Goal: Task Accomplishment & Management: Manage account settings

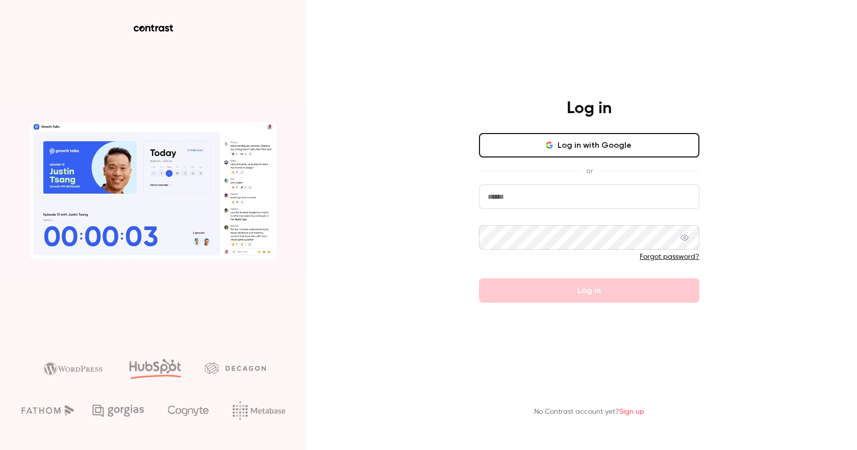
click at [0, 450] on nordpass-portal at bounding box center [0, 450] width 0 height 0
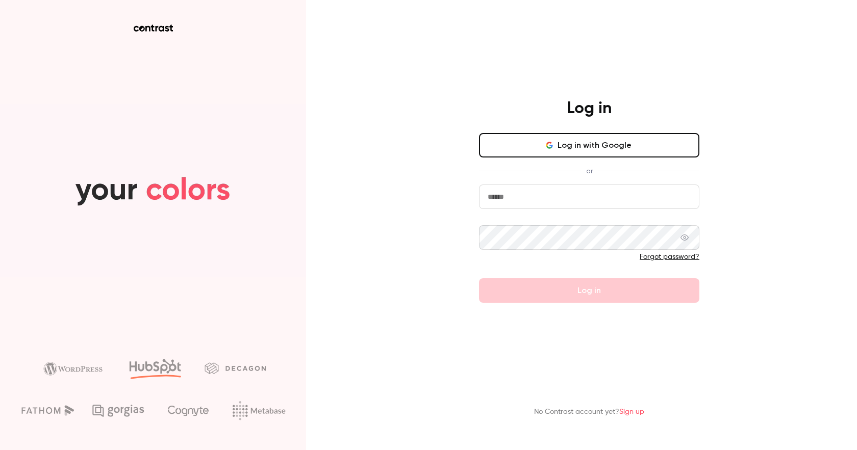
type input "**********"
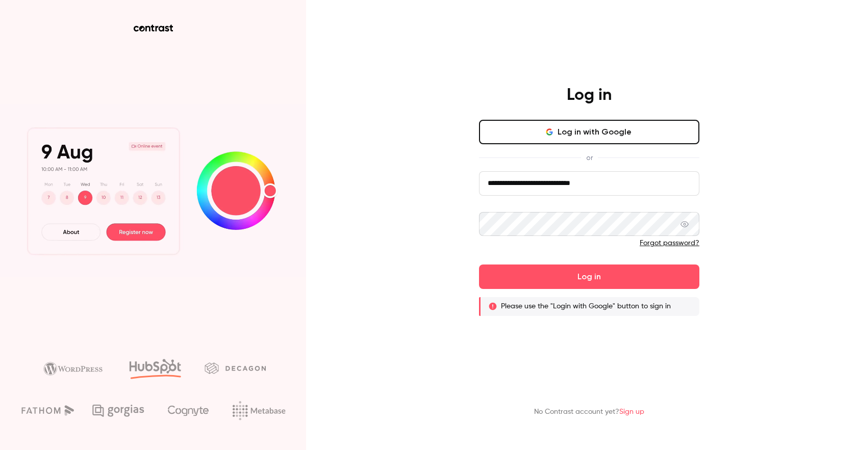
click at [619, 125] on button "Log in with Google" at bounding box center [589, 132] width 220 height 24
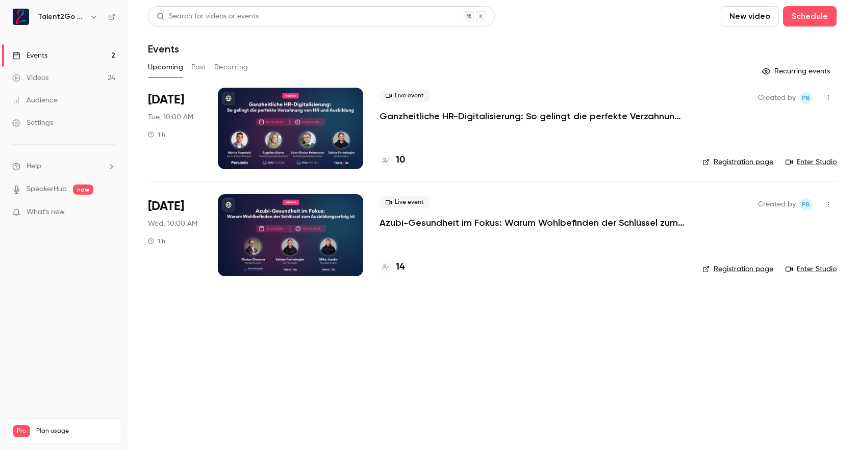
click at [282, 211] on div at bounding box center [290, 235] width 145 height 82
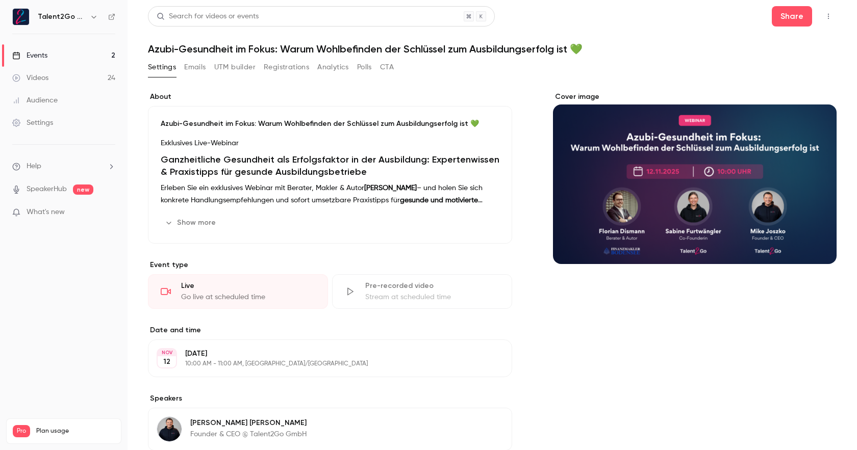
click at [640, 136] on div "Cover image" at bounding box center [695, 178] width 284 height 172
click at [0, 0] on input "Cover image" at bounding box center [0, 0] width 0 height 0
click at [371, 71] on button "Polls" at bounding box center [364, 67] width 15 height 16
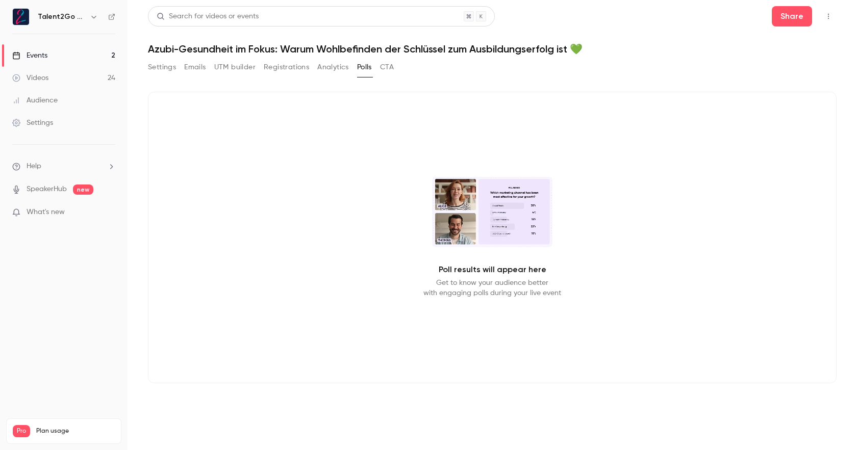
click at [197, 69] on button "Emails" at bounding box center [194, 67] width 21 height 16
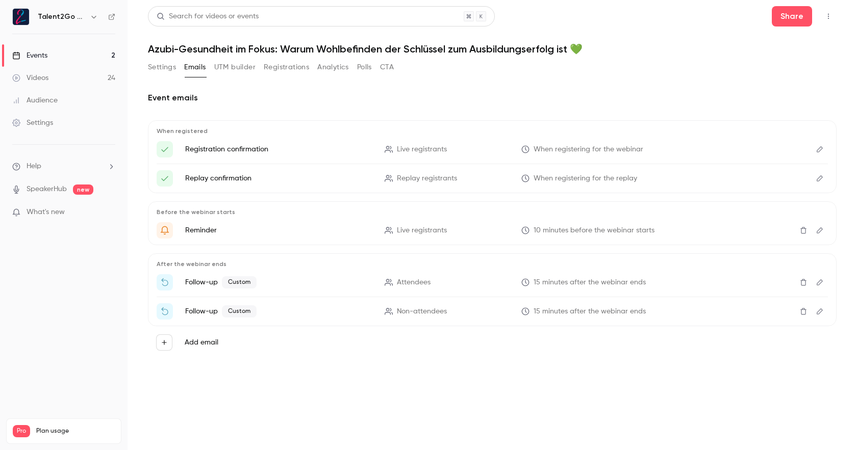
click at [165, 69] on button "Settings" at bounding box center [162, 67] width 28 height 16
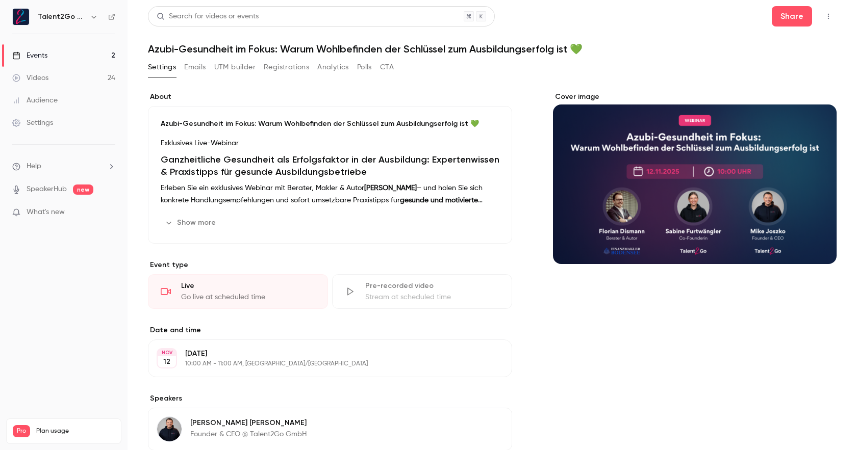
click at [576, 91] on div "About Azubi-Gesundheit im Fokus: Warum Wohlbefinden der Schlüssel zum Ausbildun…" at bounding box center [492, 364] width 689 height 568
click at [575, 97] on div "Cover image" at bounding box center [695, 178] width 284 height 172
click at [0, 0] on input "Cover image" at bounding box center [0, 0] width 0 height 0
click at [819, 248] on icon "Cover image" at bounding box center [818, 246] width 11 height 8
click at [834, 17] on button "button" at bounding box center [828, 16] width 16 height 16
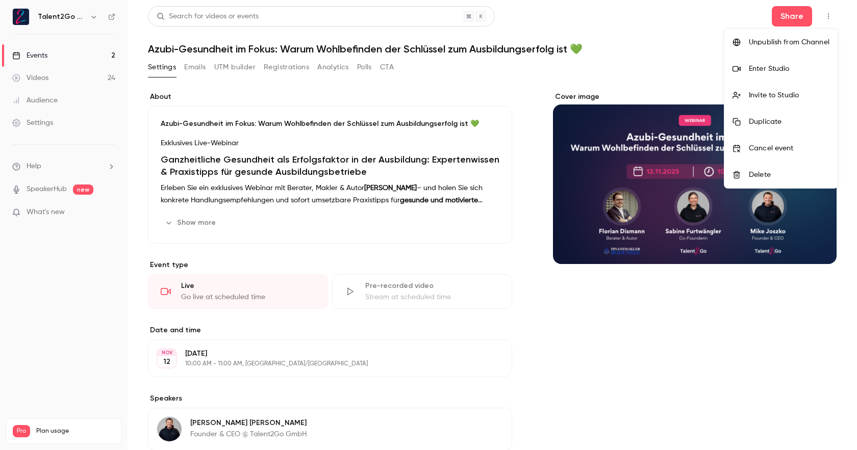
click at [644, 55] on div at bounding box center [428, 225] width 857 height 450
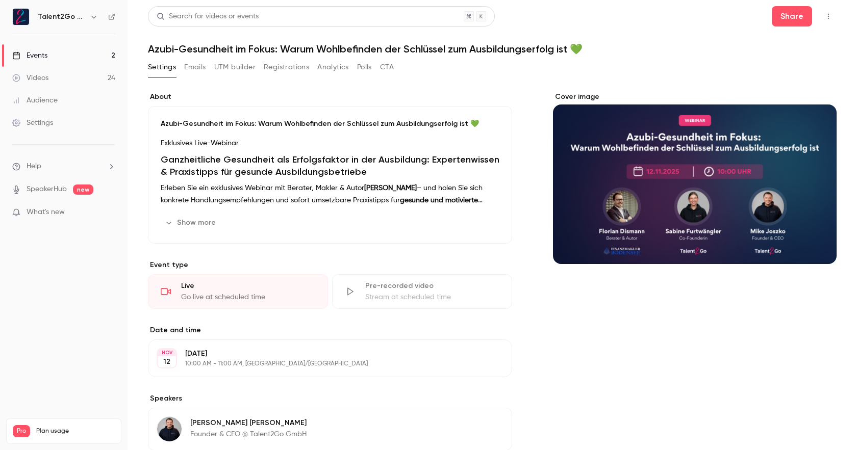
click at [773, 145] on div "Cover image" at bounding box center [695, 178] width 284 height 172
click at [0, 0] on input "Cover image" at bounding box center [0, 0] width 0 height 0
click at [629, 377] on div "Cover image" at bounding box center [695, 358] width 284 height 532
